Goal: Task Accomplishment & Management: Manage account settings

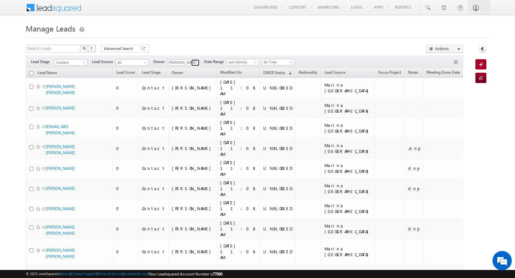
click at [191, 64] on link at bounding box center [195, 63] width 8 height 6
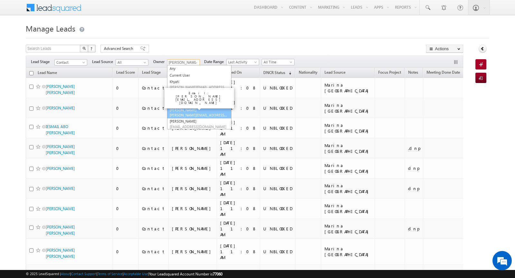
click at [189, 113] on span "[PERSON_NAME][EMAIL_ADDRESS][DOMAIN_NAME]" at bounding box center [199, 115] width 58 height 5
type input "[PERSON_NAME] Zainulla [PERSON_NAME]"
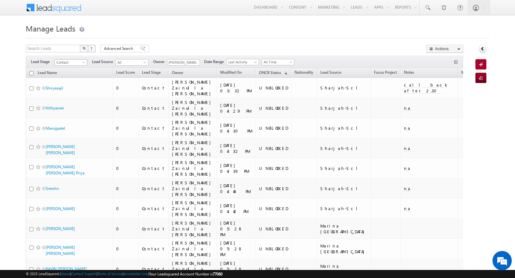
click at [78, 63] on span "Contact" at bounding box center [70, 63] width 31 height 6
click at [72, 81] on link "Prospect" at bounding box center [71, 82] width 32 height 6
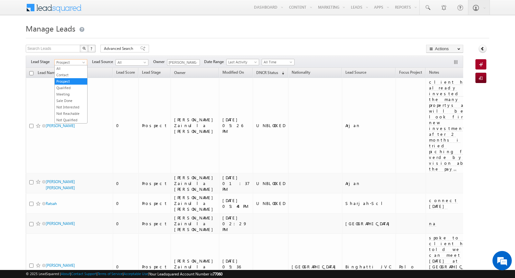
click at [82, 62] on span at bounding box center [84, 63] width 5 height 5
click at [73, 76] on link "Contact" at bounding box center [71, 75] width 32 height 6
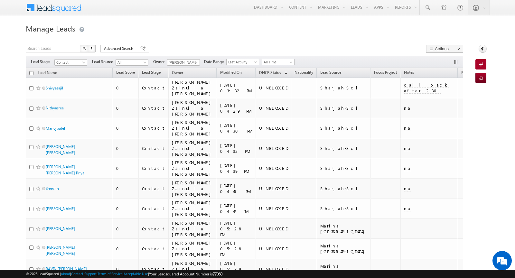
click at [31, 73] on input "checkbox" at bounding box center [31, 73] width 4 height 4
checkbox input "true"
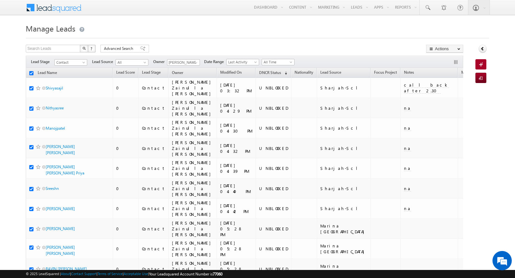
checkbox input "true"
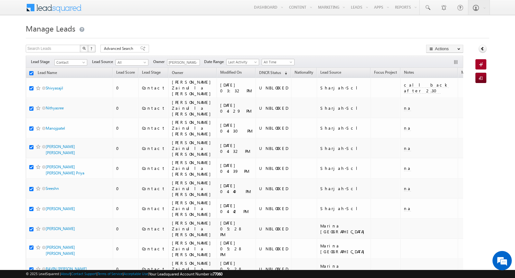
checkbox input "true"
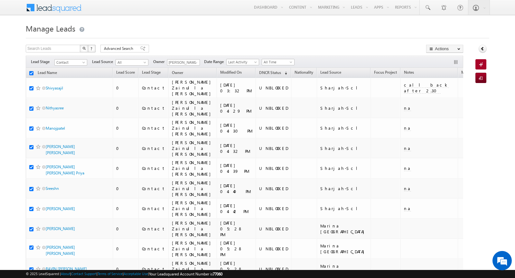
checkbox input "true"
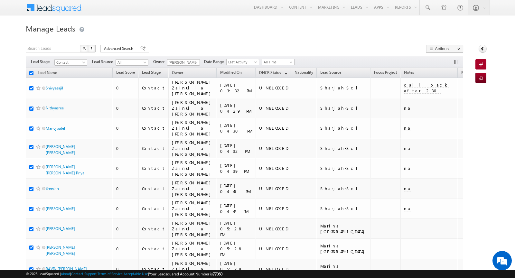
checkbox input "true"
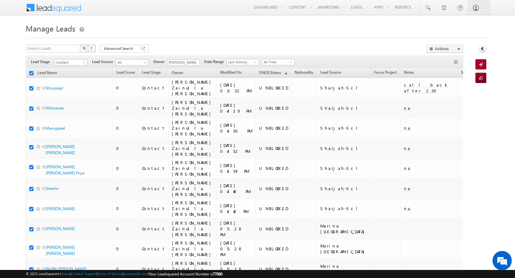
checkbox input "true"
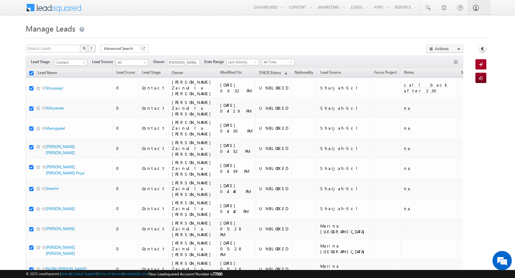
checkbox input "true"
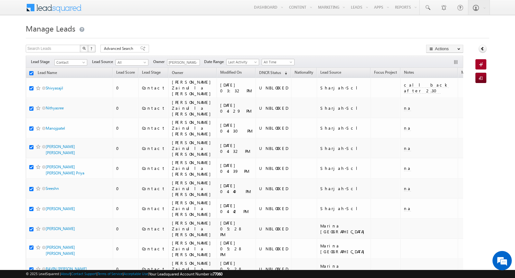
checkbox input "true"
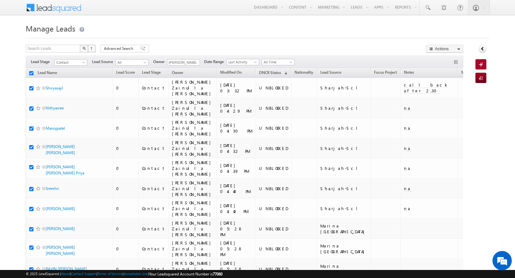
checkbox input "true"
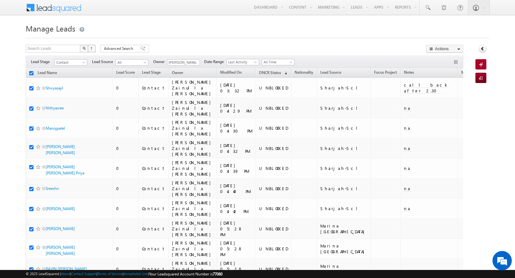
checkbox input "true"
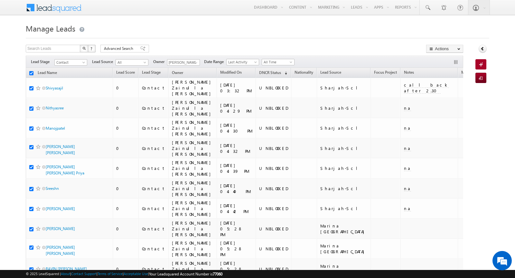
checkbox input "true"
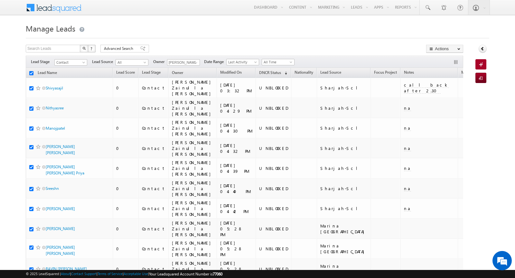
checkbox input "true"
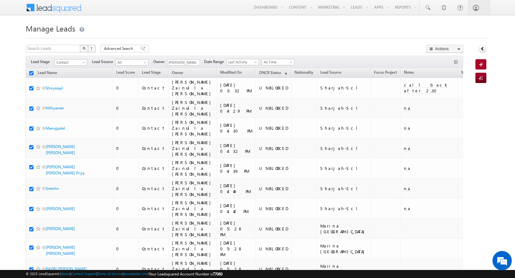
checkbox input "true"
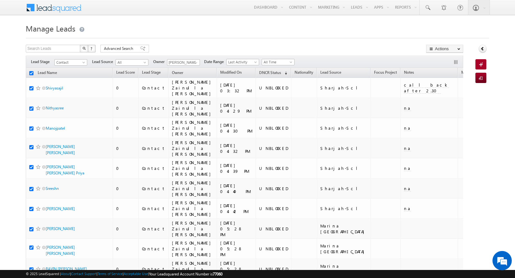
checkbox input "true"
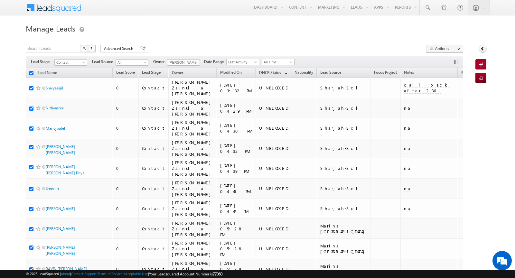
checkbox input "true"
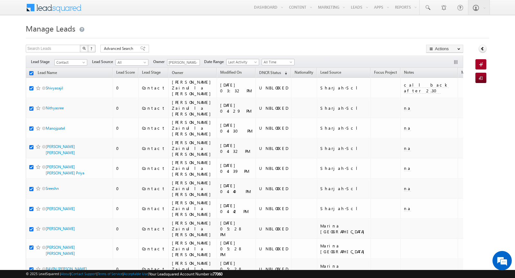
checkbox input "true"
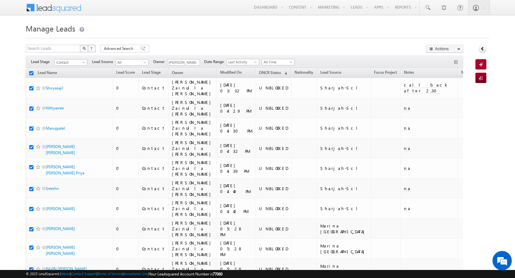
checkbox input "true"
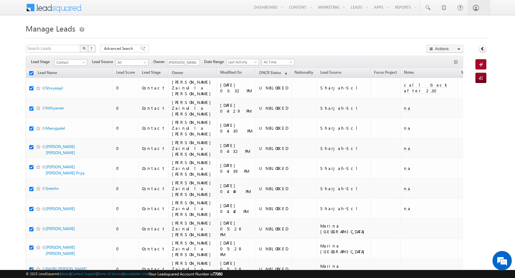
checkbox input "true"
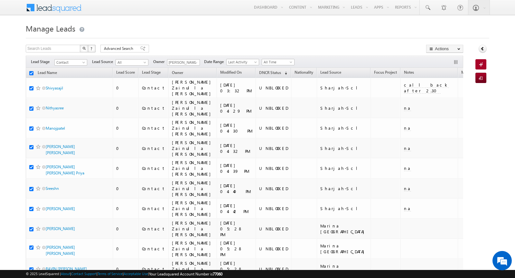
checkbox input "true"
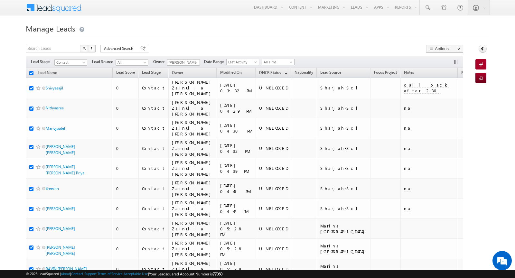
checkbox input "true"
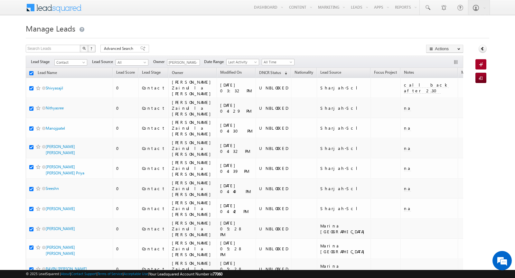
checkbox input "true"
click at [450, 105] on link "Change Owner" at bounding box center [444, 104] width 36 height 8
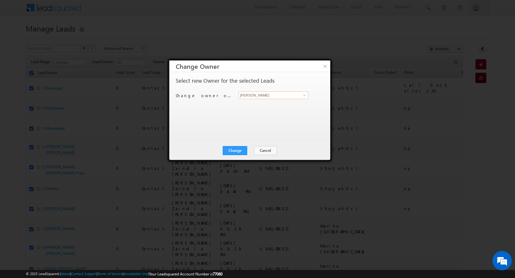
click at [274, 96] on input "[PERSON_NAME]" at bounding box center [273, 95] width 70 height 8
click at [263, 105] on span "[PERSON_NAME][EMAIL_ADDRESS][DOMAIN_NAME]" at bounding box center [270, 107] width 58 height 5
type input "Khyati"
click at [239, 150] on button "Change" at bounding box center [235, 150] width 24 height 9
click at [251, 152] on button "Close" at bounding box center [250, 150] width 21 height 9
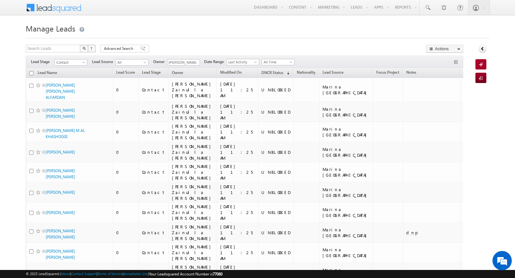
click at [32, 71] on input "checkbox" at bounding box center [31, 73] width 4 height 4
checkbox input "true"
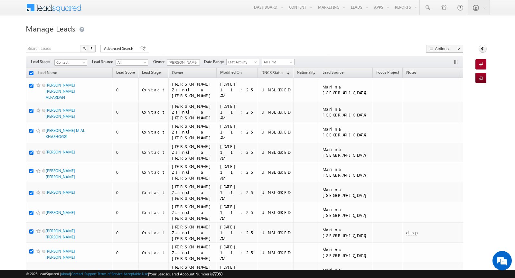
checkbox input "true"
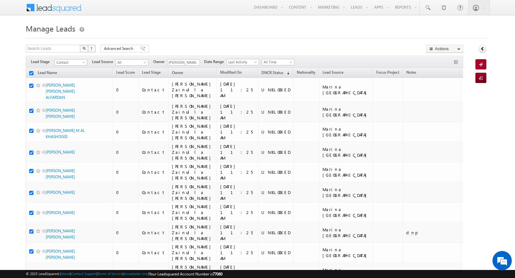
checkbox input "true"
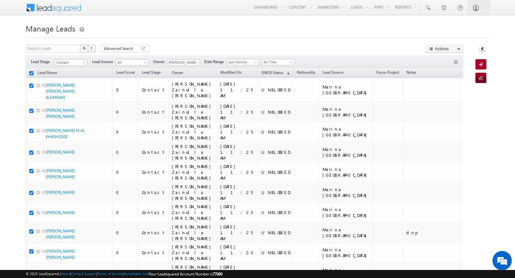
checkbox input "true"
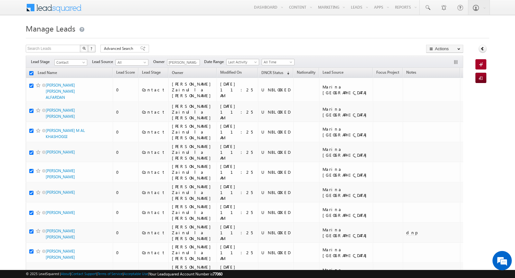
checkbox input "true"
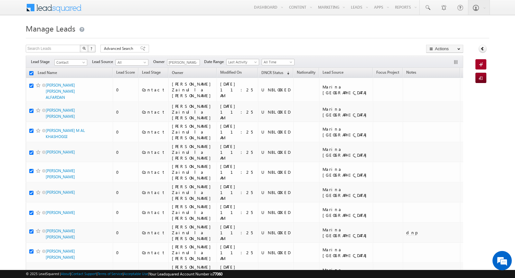
checkbox input "true"
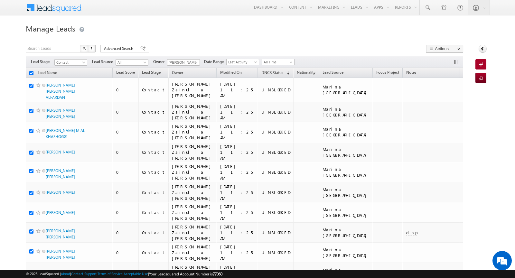
checkbox input "true"
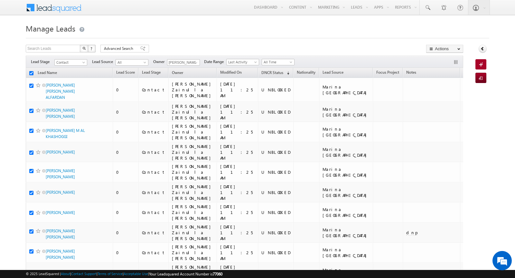
checkbox input "true"
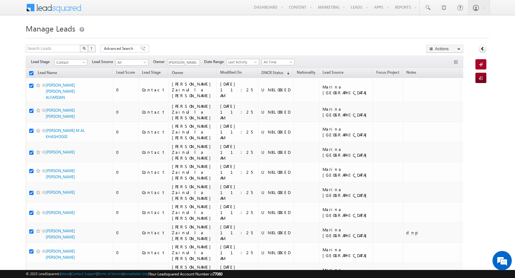
checkbox input "true"
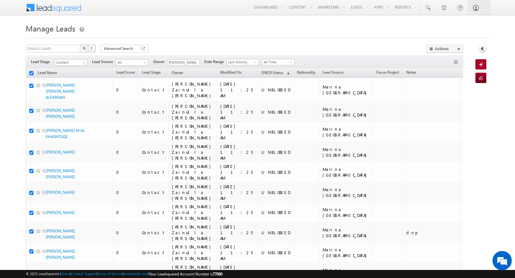
checkbox input "true"
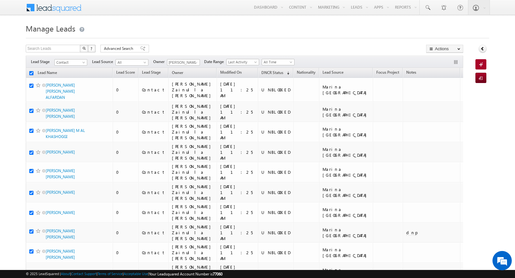
checkbox input "true"
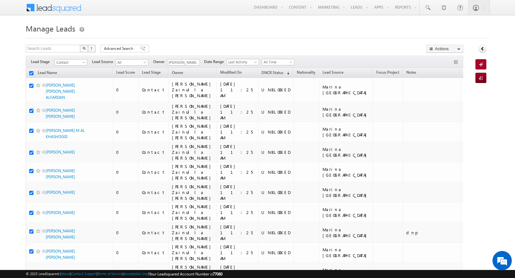
checkbox input "true"
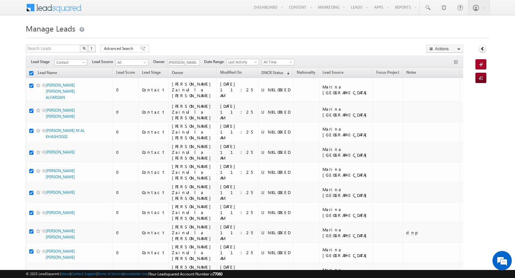
checkbox input "true"
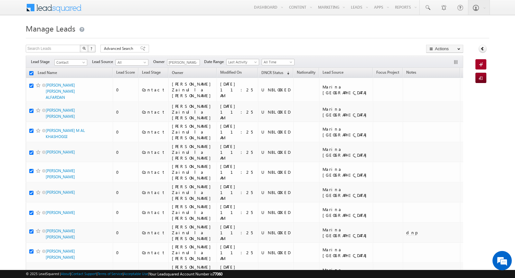
checkbox input "true"
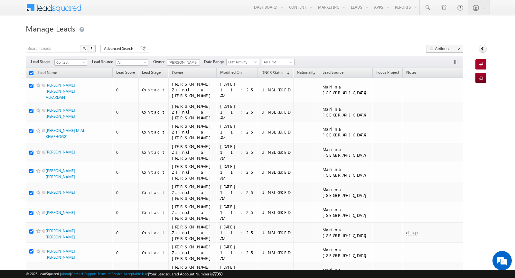
checkbox input "true"
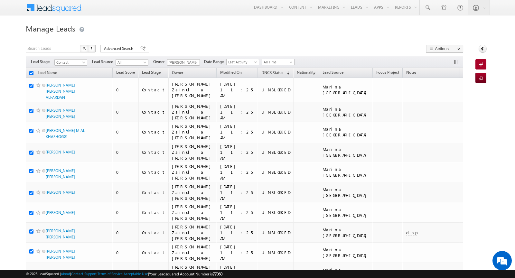
checkbox input "true"
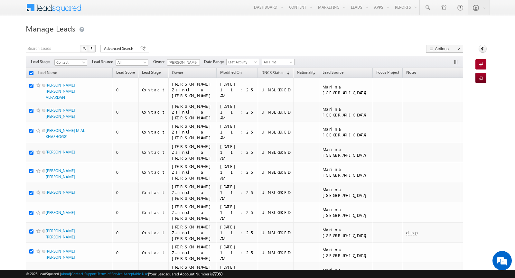
checkbox input "true"
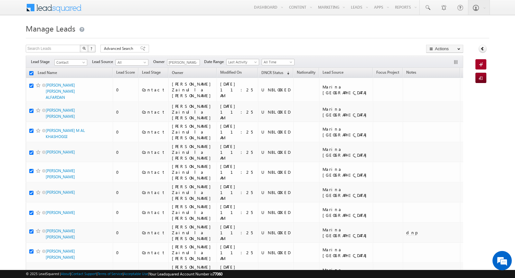
checkbox input "true"
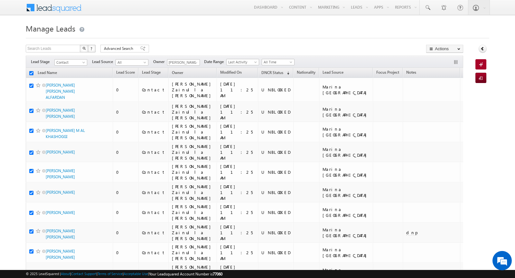
checkbox input "true"
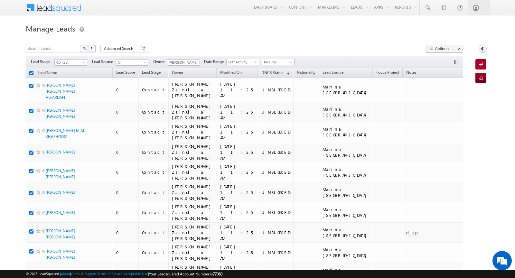
checkbox input "true"
click at [450, 102] on link "Change Owner" at bounding box center [444, 104] width 36 height 8
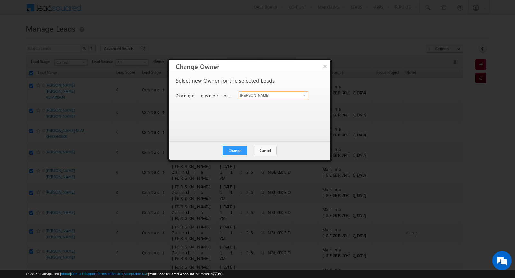
click at [277, 97] on input "[PERSON_NAME]" at bounding box center [273, 95] width 70 height 8
click at [269, 107] on span "[PERSON_NAME][EMAIL_ADDRESS][DOMAIN_NAME]" at bounding box center [270, 107] width 58 height 5
click at [239, 150] on button "Change" at bounding box center [235, 150] width 24 height 9
click at [252, 149] on button "Close" at bounding box center [250, 150] width 21 height 9
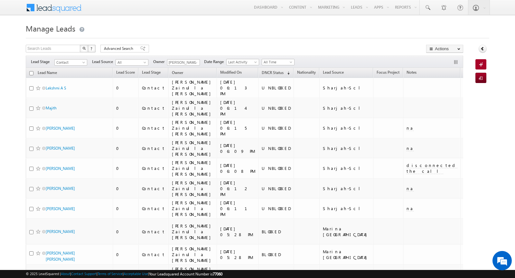
click at [31, 73] on input "checkbox" at bounding box center [31, 73] width 4 height 4
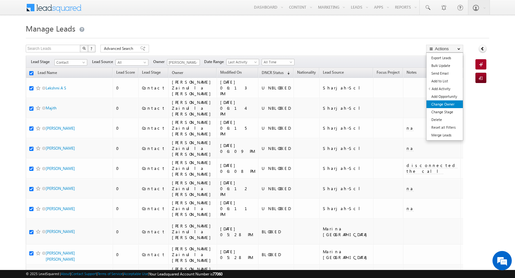
click at [444, 105] on link "Change Owner" at bounding box center [444, 104] width 36 height 8
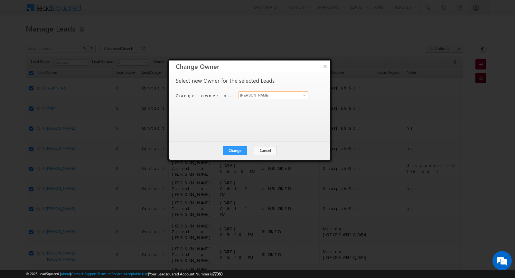
click at [278, 96] on input "[PERSON_NAME]" at bounding box center [273, 95] width 70 height 8
click at [268, 108] on span "[PERSON_NAME][EMAIL_ADDRESS][PERSON_NAME][DOMAIN_NAME]" at bounding box center [270, 107] width 58 height 5
click at [234, 151] on button "Change" at bounding box center [235, 150] width 24 height 9
click at [250, 147] on button "Close" at bounding box center [250, 150] width 21 height 9
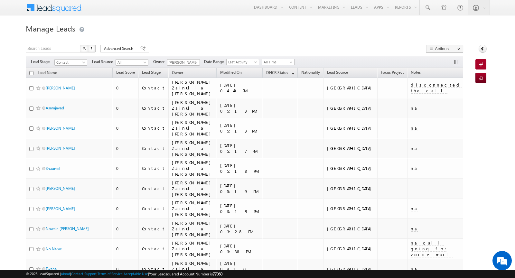
click at [31, 73] on input "checkbox" at bounding box center [31, 73] width 4 height 4
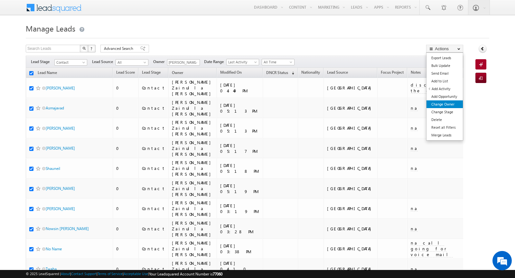
click at [450, 104] on link "Change Owner" at bounding box center [444, 104] width 36 height 8
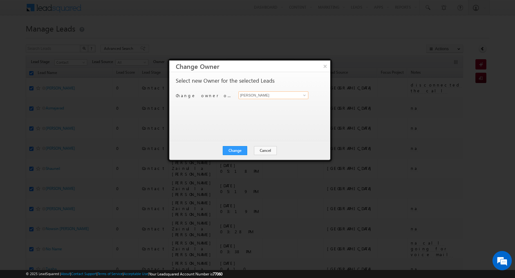
click at [266, 95] on input "[PERSON_NAME]" at bounding box center [273, 95] width 70 height 8
click at [266, 103] on link "[PERSON_NAME] [PERSON_NAME][EMAIL_ADDRESS][PERSON_NAME][DOMAIN_NAME]" at bounding box center [273, 105] width 70 height 12
click at [238, 152] on button "Change" at bounding box center [235, 150] width 24 height 9
click at [245, 148] on button "Close" at bounding box center [250, 150] width 21 height 9
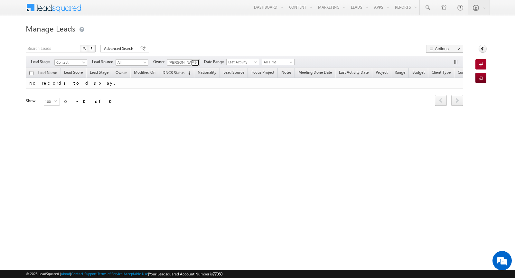
click at [194, 63] on span at bounding box center [195, 62] width 5 height 5
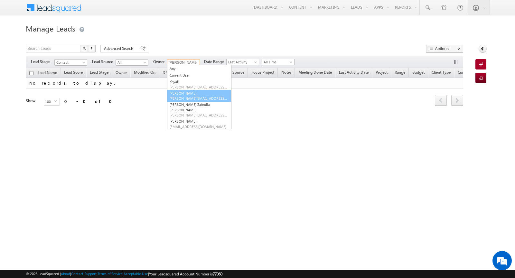
click at [191, 93] on link "[PERSON_NAME] [PERSON_NAME][EMAIL_ADDRESS][PERSON_NAME][DOMAIN_NAME]" at bounding box center [199, 96] width 64 height 12
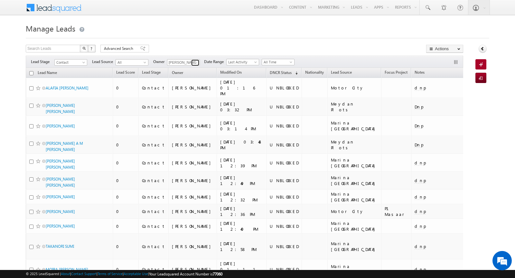
click at [193, 62] on span at bounding box center [195, 62] width 5 height 5
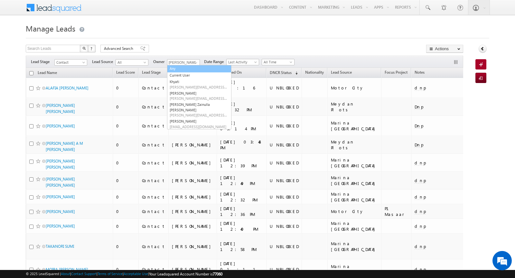
click at [187, 48] on div "Search Leads X ? 488 results found Advanced Search Advanced Search Advanced sea…" at bounding box center [244, 49] width 437 height 9
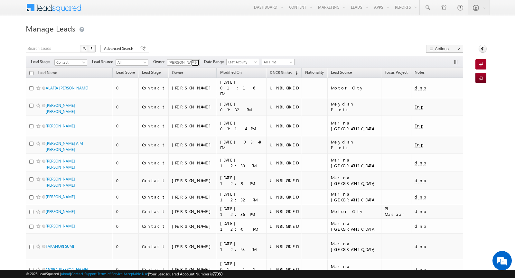
click at [193, 63] on span at bounding box center [195, 62] width 5 height 5
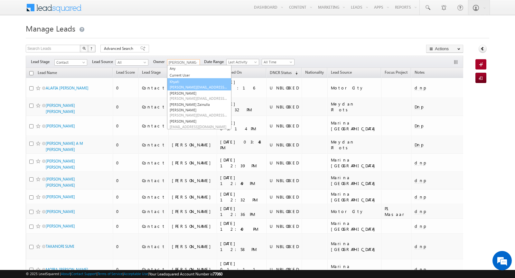
click at [188, 88] on span "[PERSON_NAME][EMAIL_ADDRESS][DOMAIN_NAME]" at bounding box center [199, 87] width 58 height 5
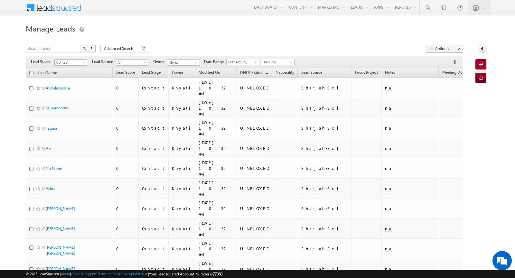
click at [79, 62] on span "Contact" at bounding box center [70, 63] width 31 height 6
click at [74, 82] on link "Prospect" at bounding box center [71, 82] width 32 height 6
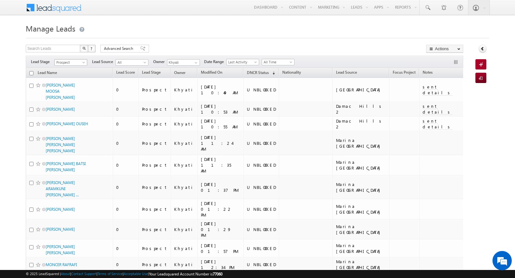
click at [80, 60] on span "Prospect" at bounding box center [70, 63] width 31 height 6
click at [191, 64] on link at bounding box center [195, 63] width 8 height 6
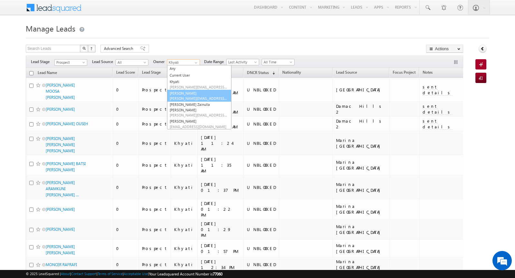
click at [180, 97] on span "[PERSON_NAME][EMAIL_ADDRESS][PERSON_NAME][DOMAIN_NAME]" at bounding box center [199, 98] width 58 height 5
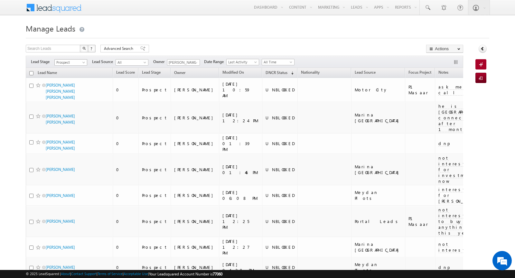
click at [82, 63] on span at bounding box center [84, 63] width 5 height 5
click at [69, 69] on link "All" at bounding box center [71, 69] width 32 height 6
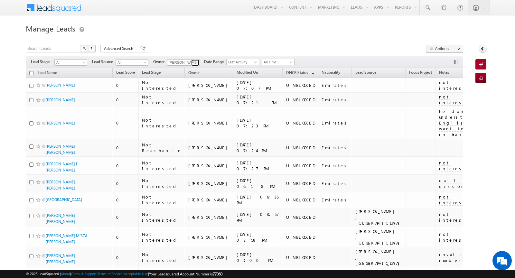
click at [195, 61] on span at bounding box center [195, 62] width 5 height 5
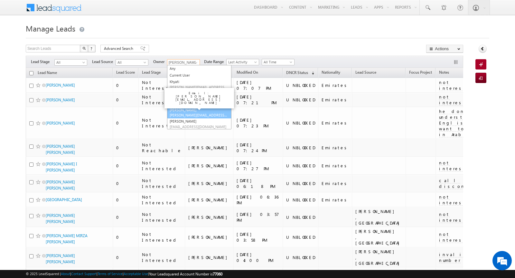
click at [188, 113] on span "[PERSON_NAME][EMAIL_ADDRESS][DOMAIN_NAME]" at bounding box center [199, 115] width 58 height 5
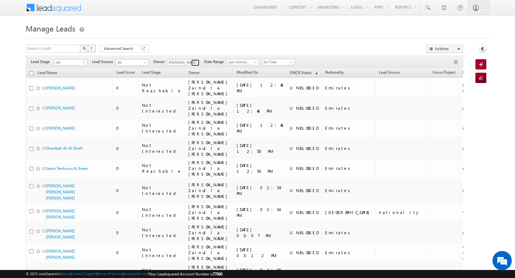
click at [196, 62] on span at bounding box center [195, 62] width 5 height 5
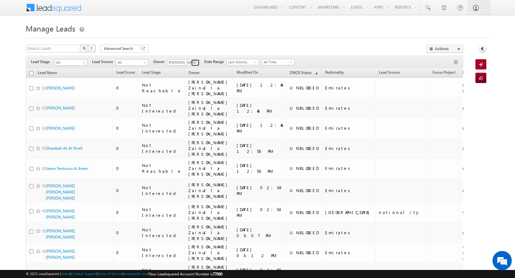
click at [196, 60] on span at bounding box center [195, 62] width 5 height 5
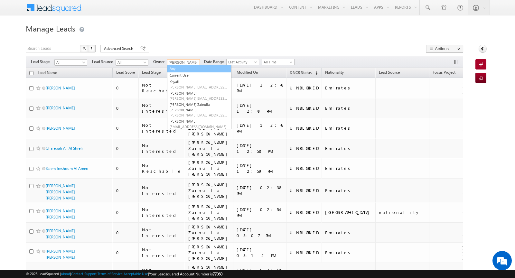
click at [184, 68] on link "Any" at bounding box center [199, 68] width 64 height 7
